Goal: Task Accomplishment & Management: Use online tool/utility

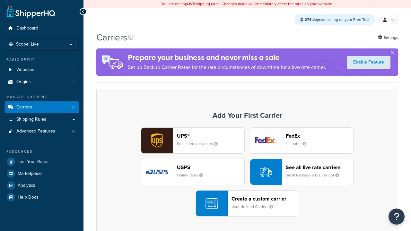
click at [247, 172] on div "UPS® Published daily rates FedEx List rates USPS Online rates See all live rate…" at bounding box center [247, 171] width 288 height 89
click at [319, 136] on header "FedEx" at bounding box center [318, 136] width 67 height 6
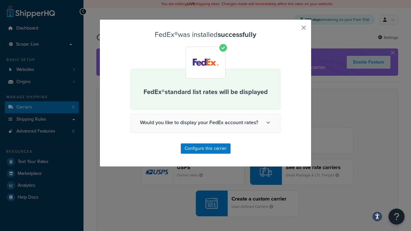
click at [294, 30] on button "button" at bounding box center [294, 30] width 2 height 2
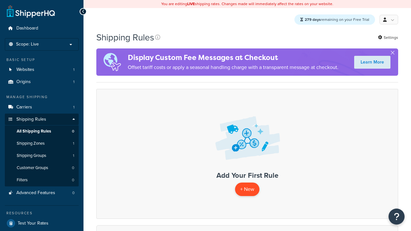
click at [247, 190] on p "+ New" at bounding box center [247, 189] width 24 height 13
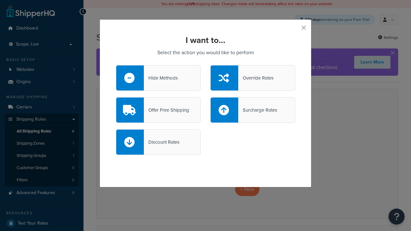
click at [252, 78] on div "Override Rates" at bounding box center [255, 77] width 35 height 9
click at [0, 0] on input "Override Rates" at bounding box center [0, 0] width 0 height 0
